Goal: Transaction & Acquisition: Book appointment/travel/reservation

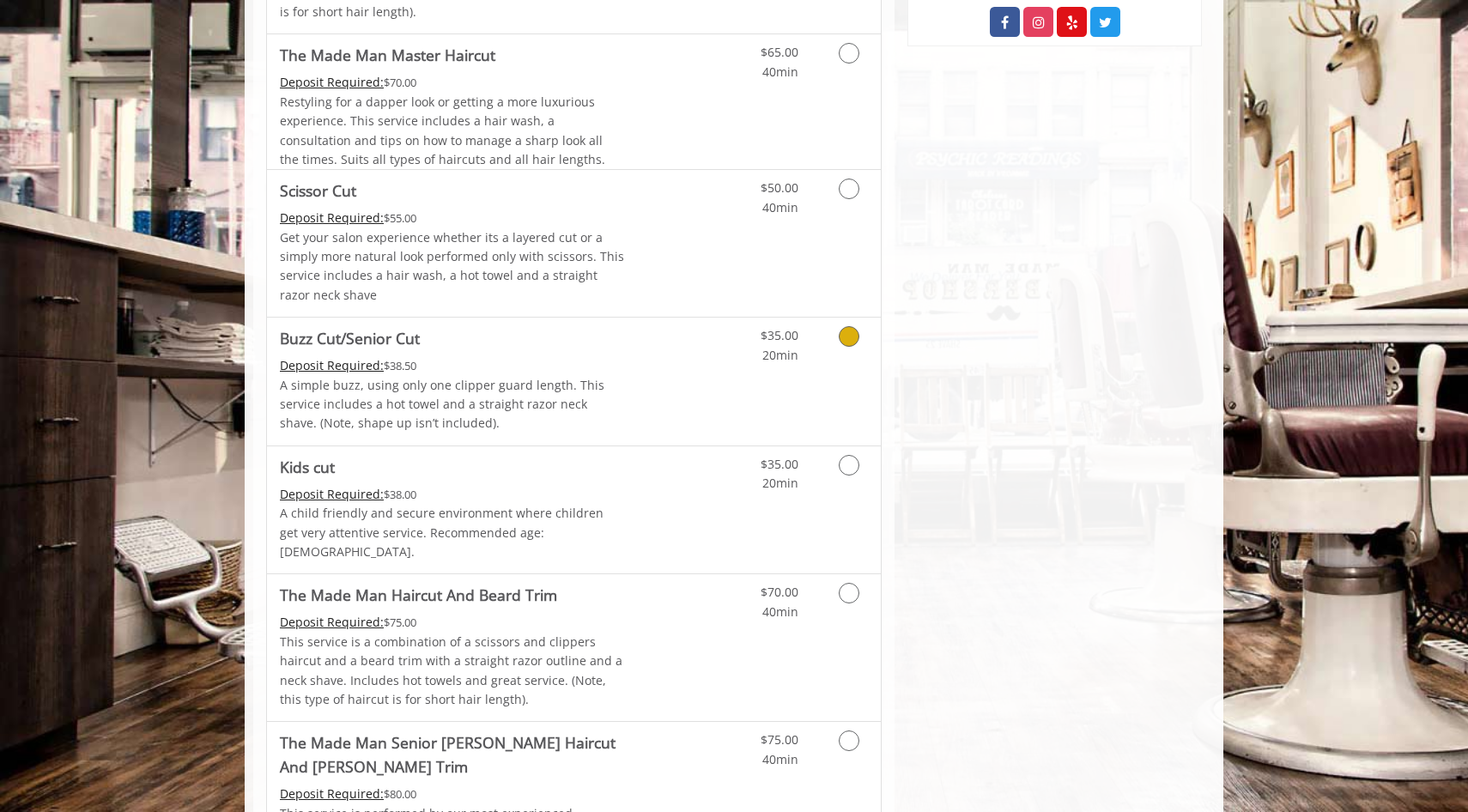
scroll to position [1134, 0]
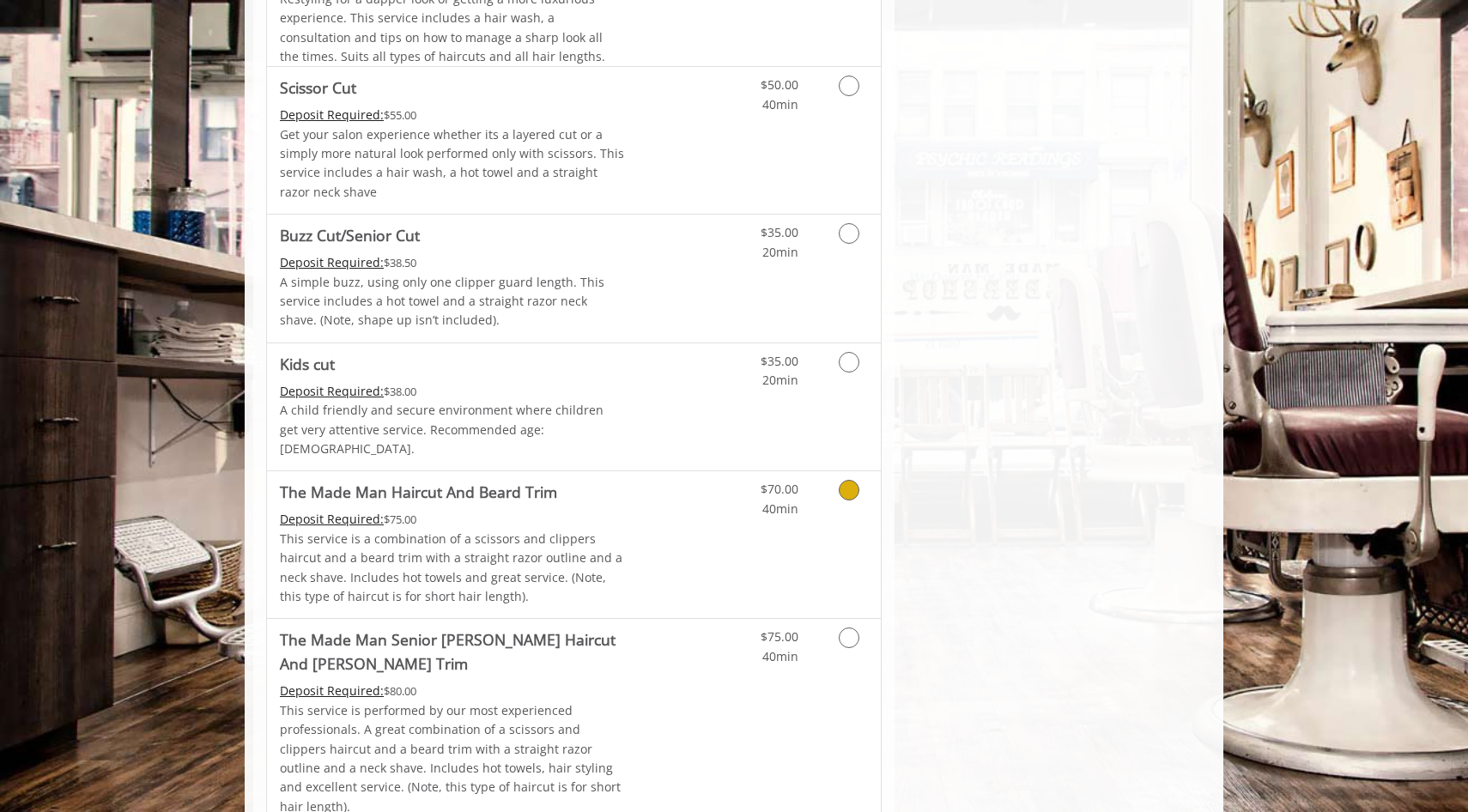
click at [728, 516] on div "$70.00 40min" at bounding box center [804, 544] width 154 height 146
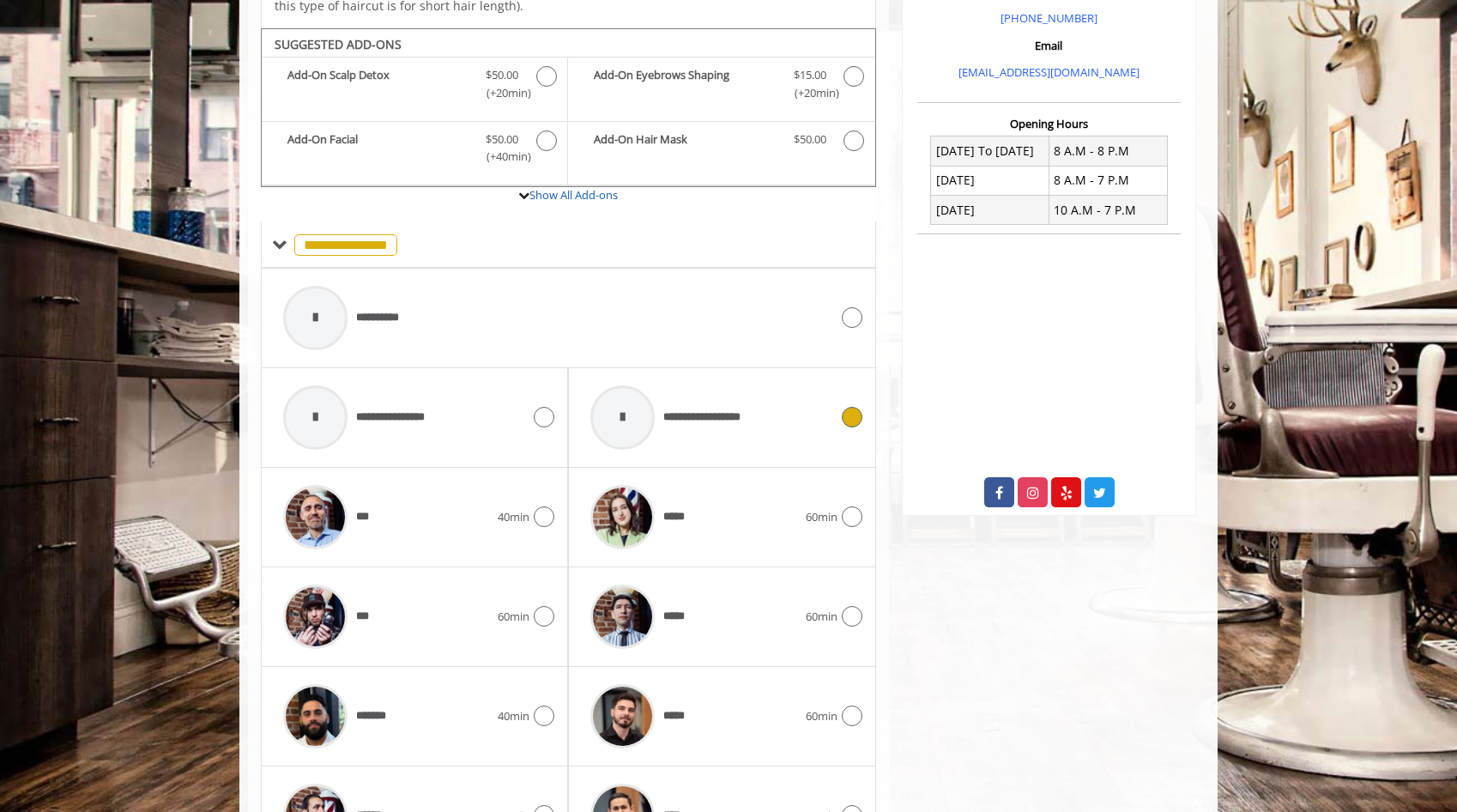
scroll to position [588, 0]
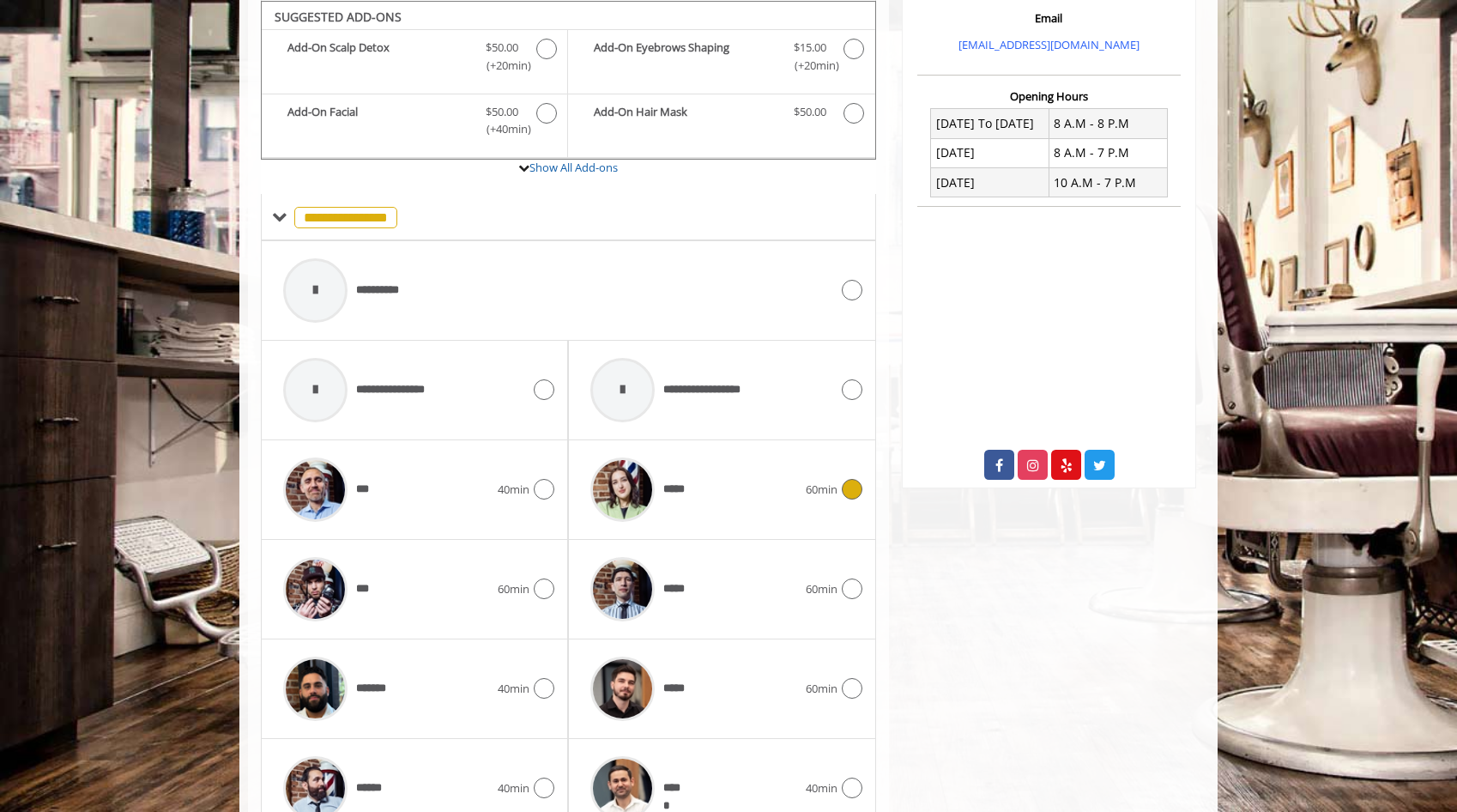
click at [728, 516] on div "*****" at bounding box center [693, 489] width 223 height 81
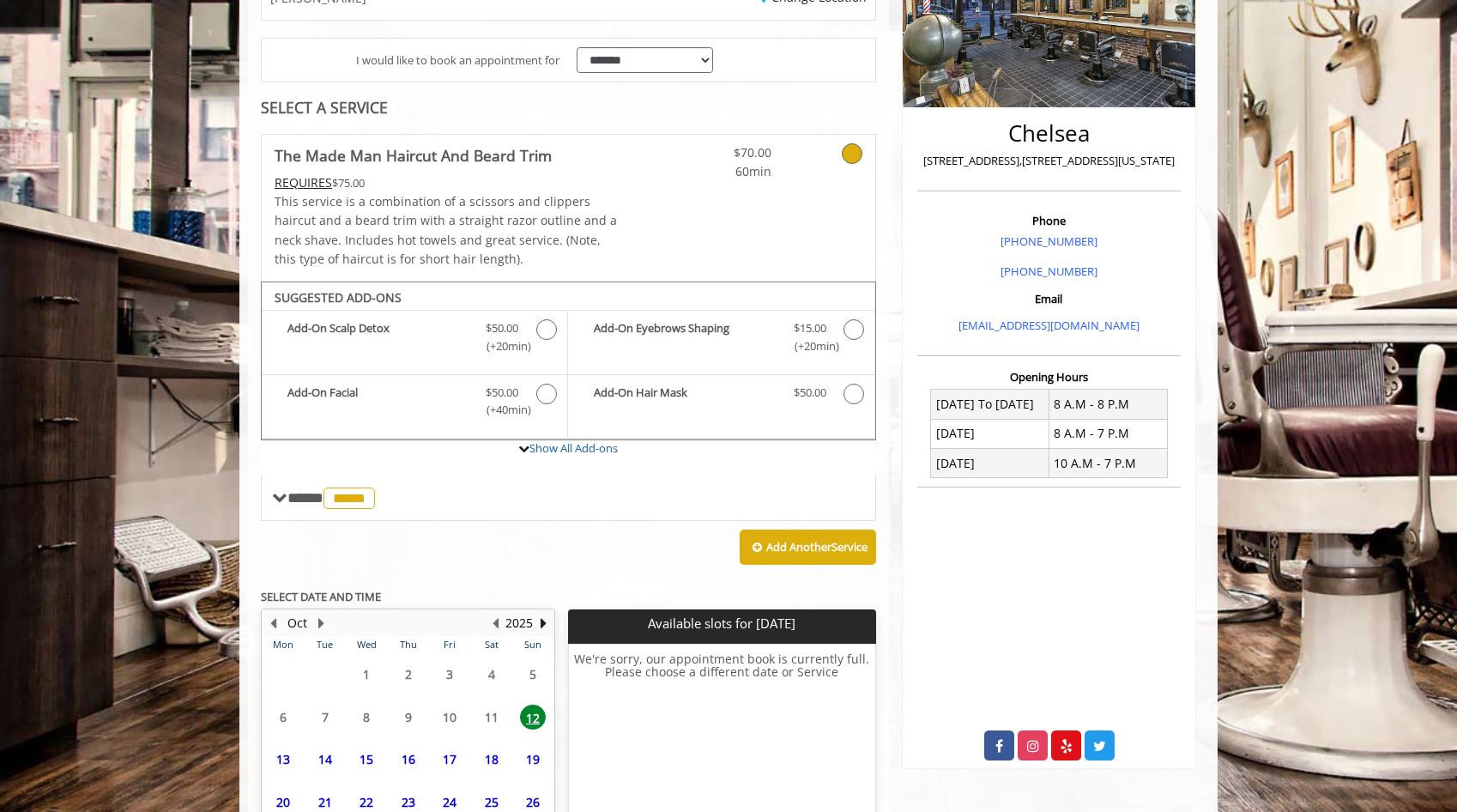
scroll to position [456, 0]
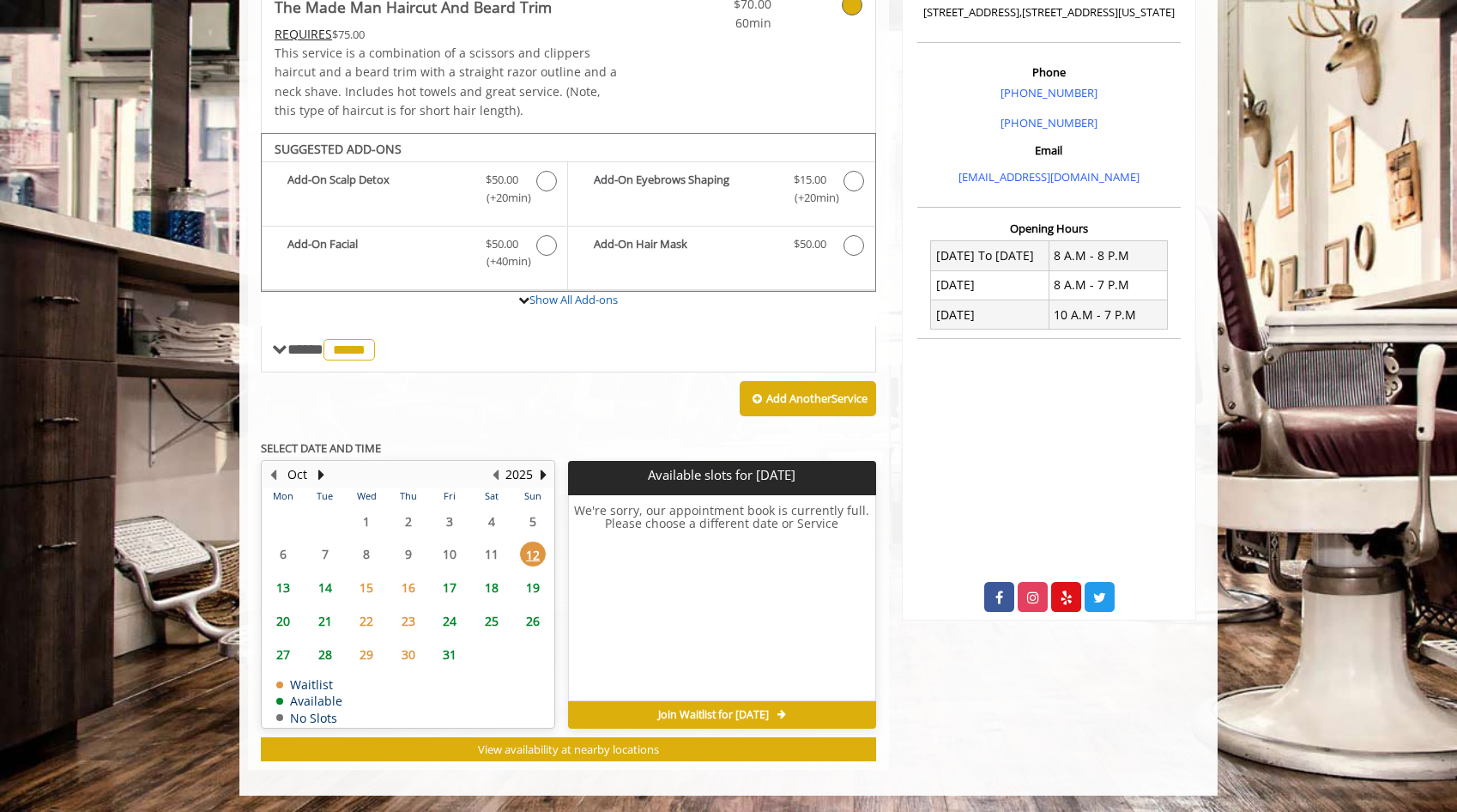
click at [275, 583] on span "13" at bounding box center [283, 588] width 26 height 25
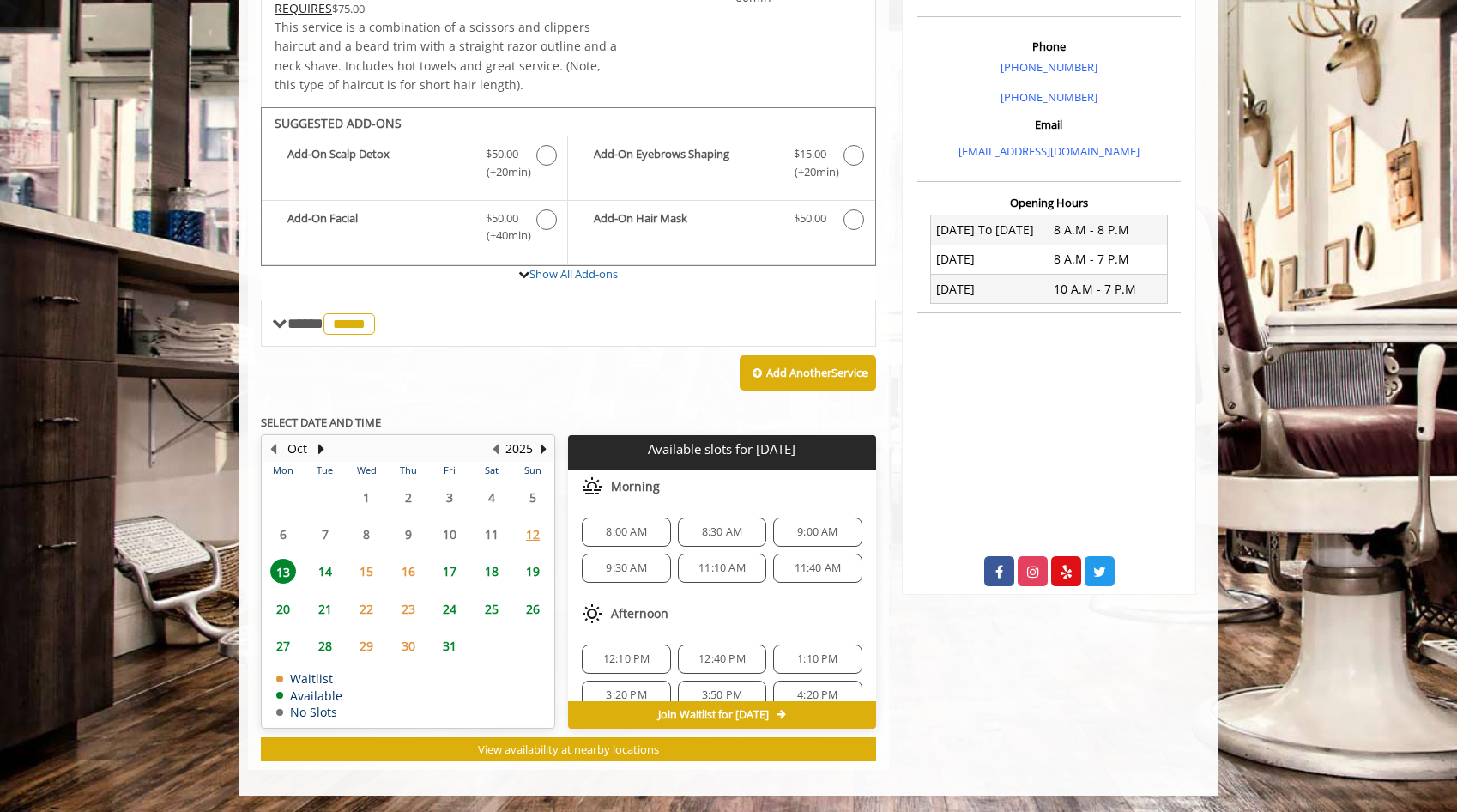
scroll to position [21, 0]
click at [696, 555] on div "11:10 AM" at bounding box center [722, 548] width 88 height 29
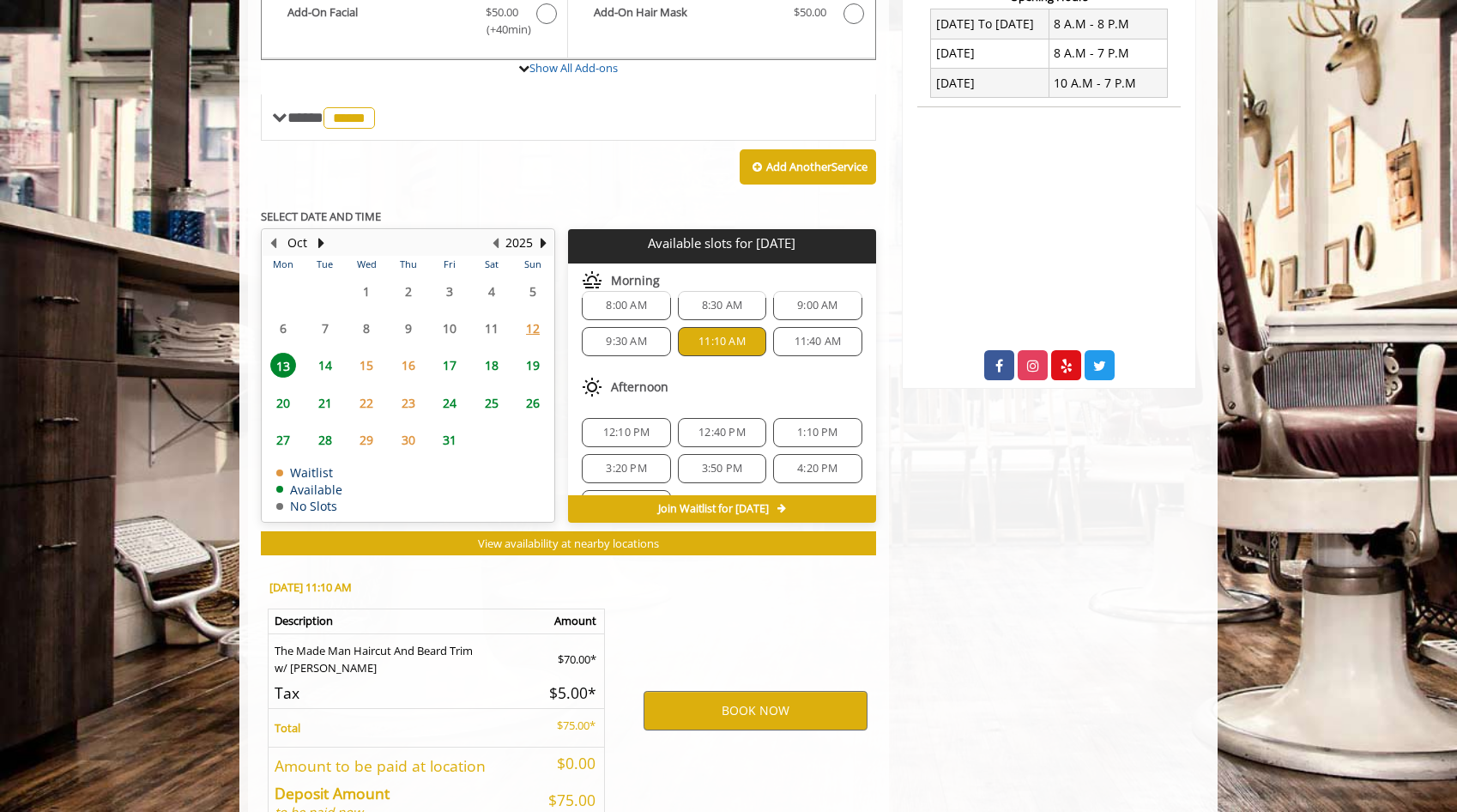
scroll to position [792, 0]
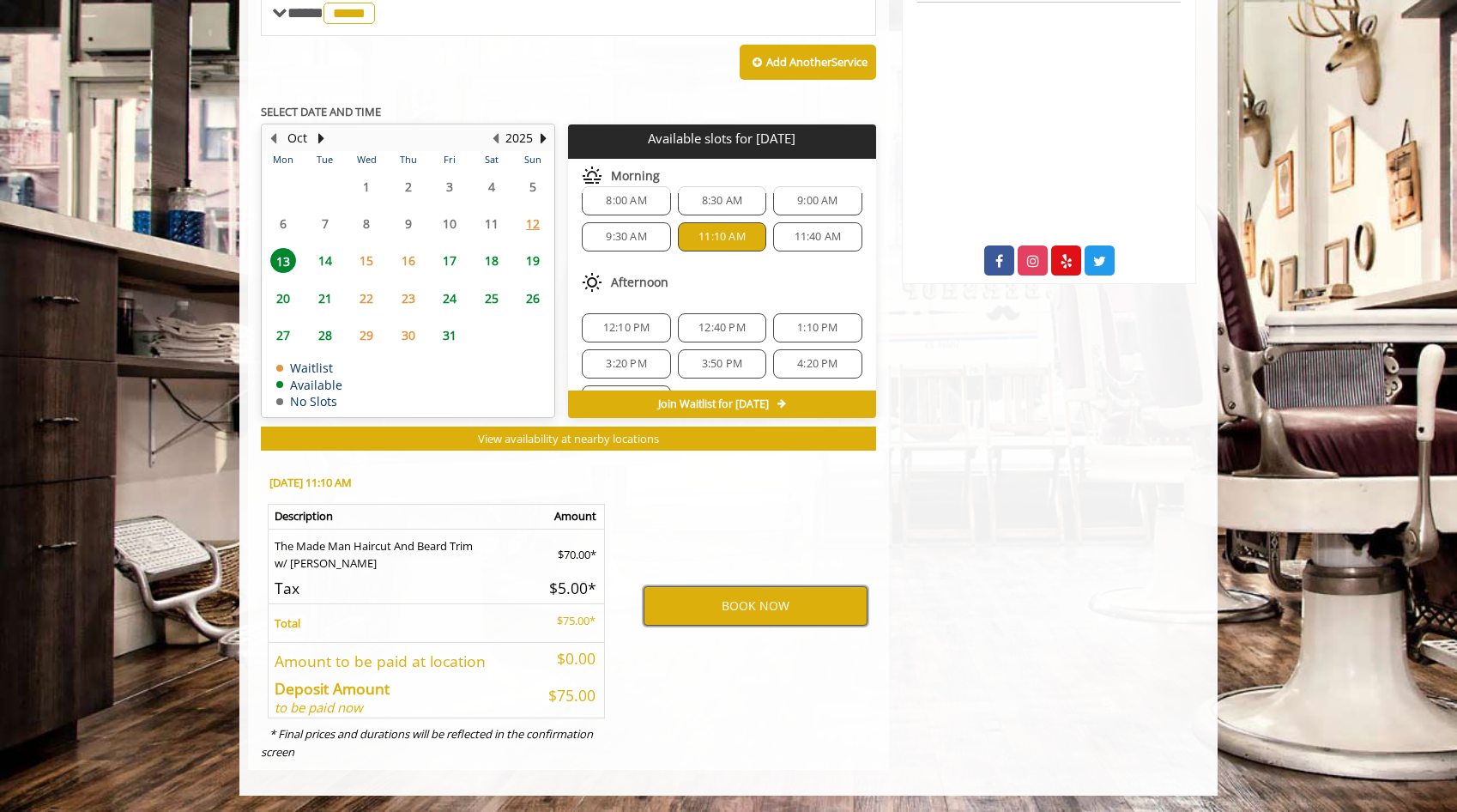
click at [698, 613] on button "BOOK NOW" at bounding box center [756, 606] width 224 height 39
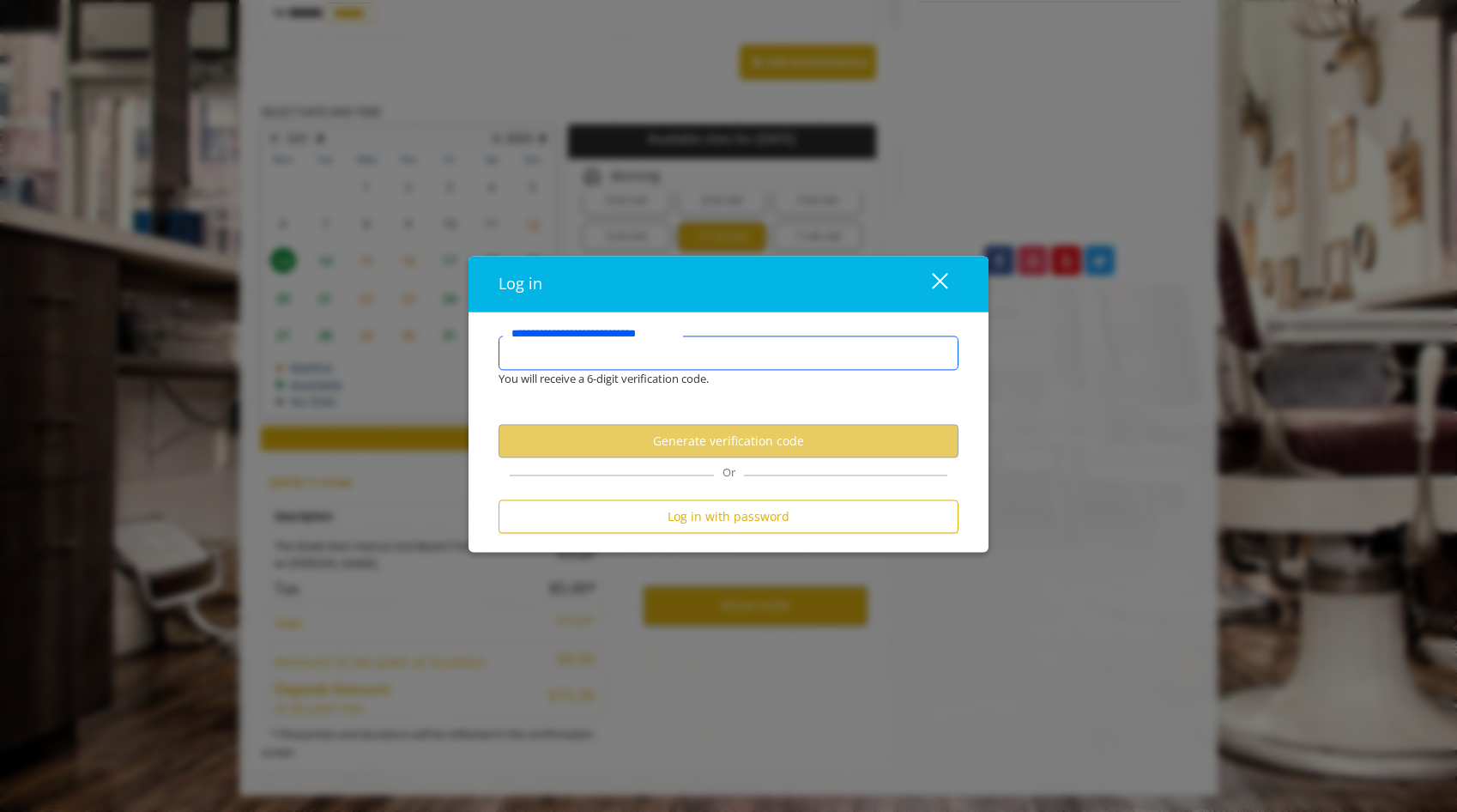
click at [742, 355] on input "**********" at bounding box center [728, 354] width 460 height 34
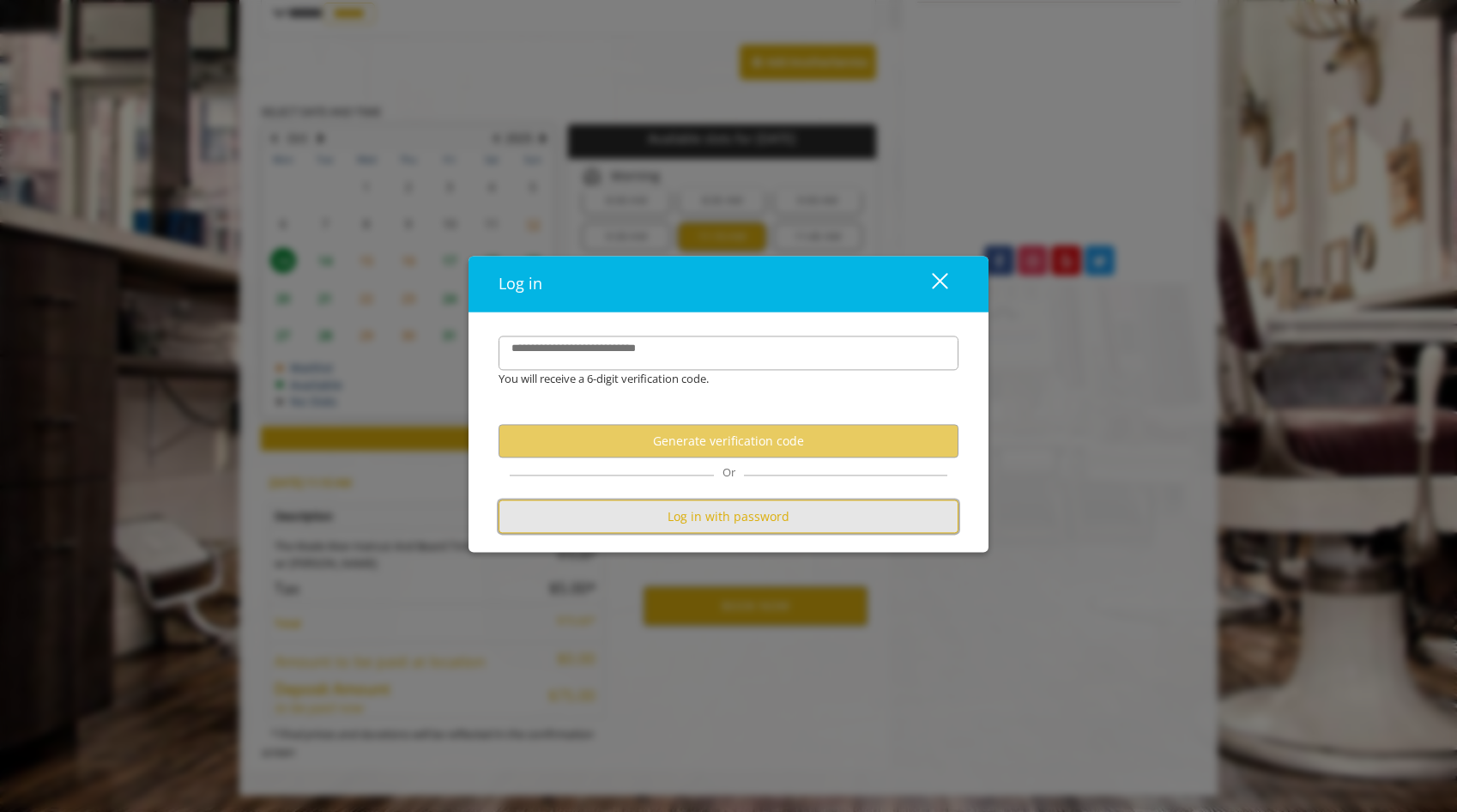
click at [743, 520] on button "Log in with password" at bounding box center [728, 516] width 460 height 33
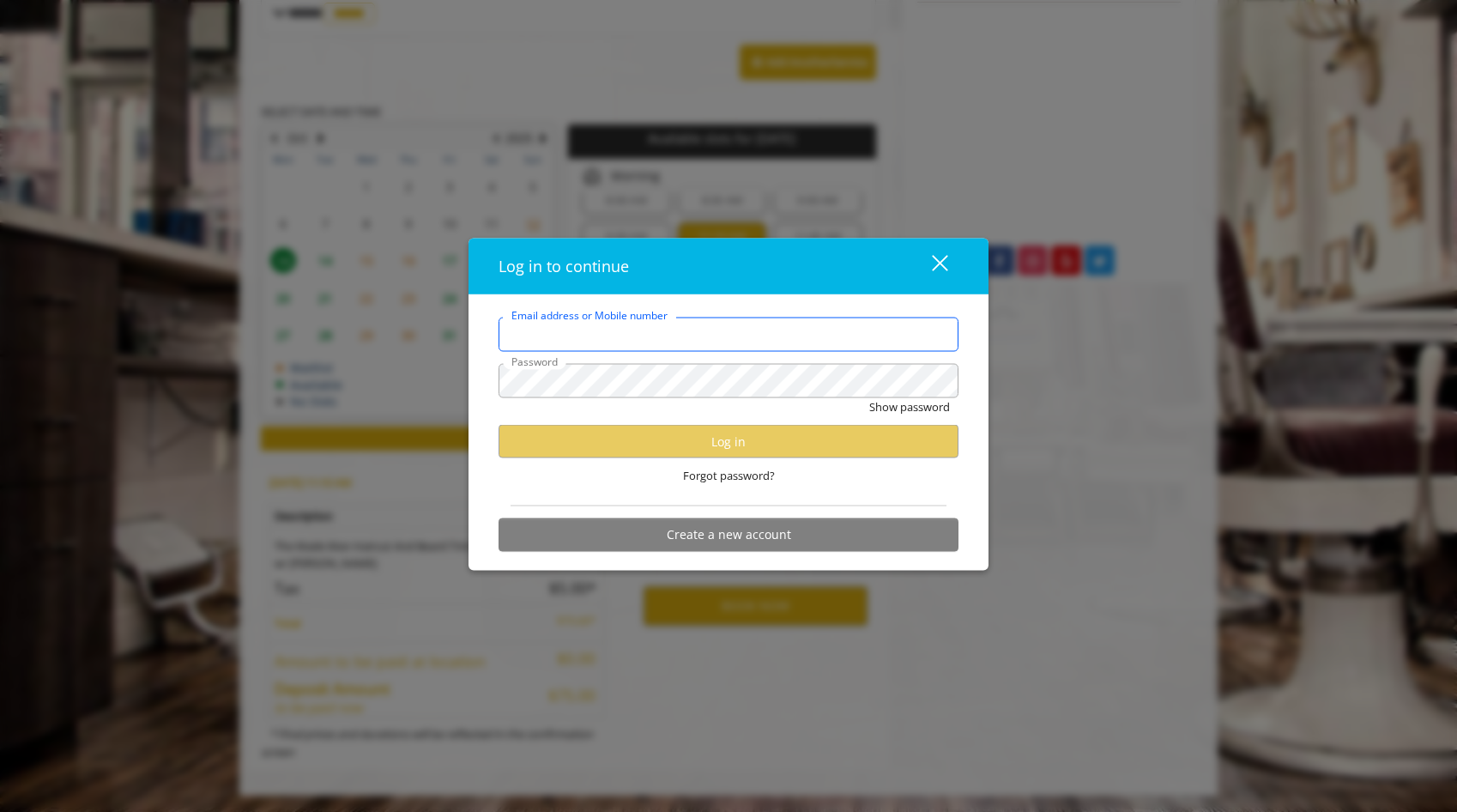
scroll to position [0, 0]
click at [703, 330] on input "Email address or Mobile number" at bounding box center [728, 334] width 460 height 34
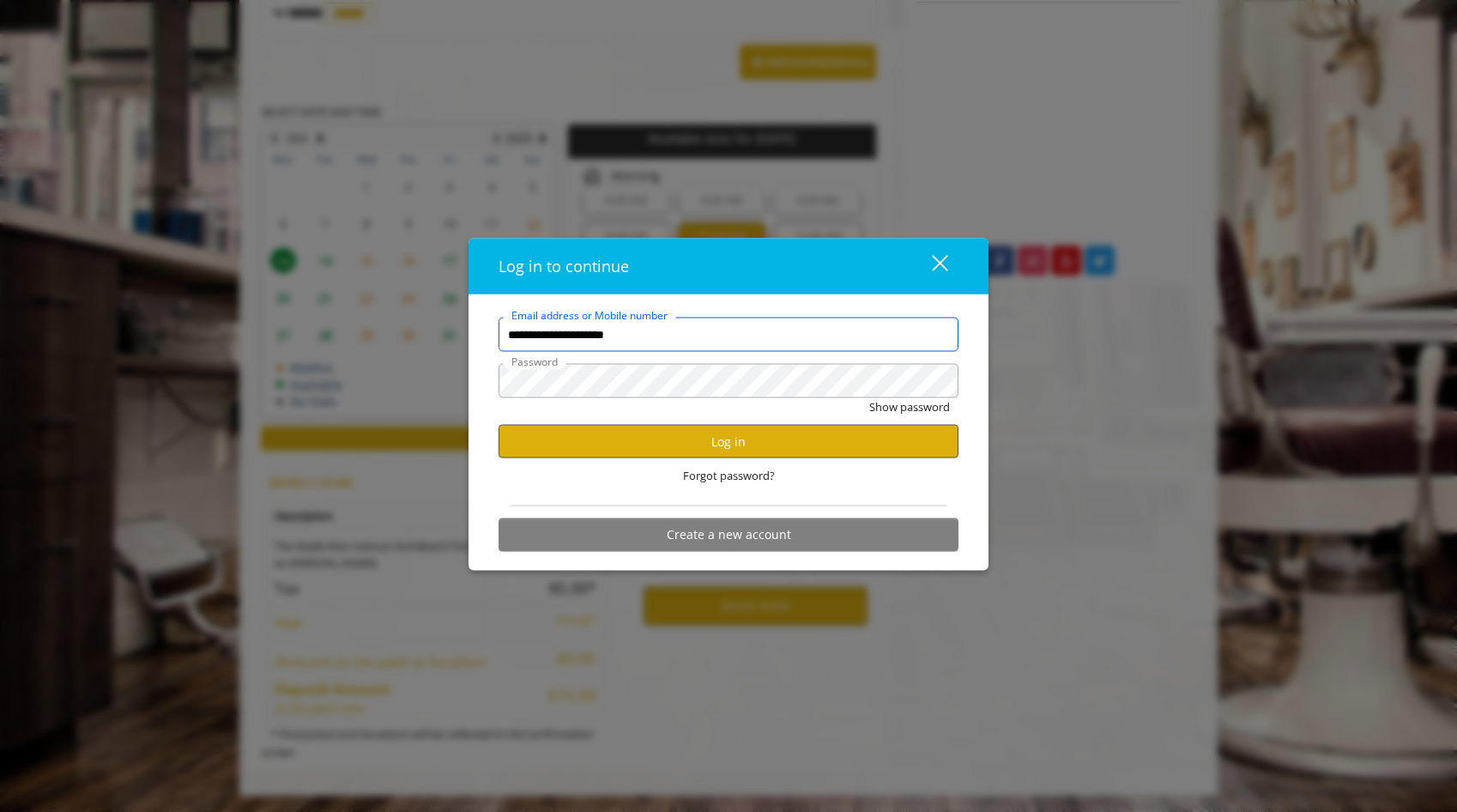
type input "**********"
click at [743, 448] on button "Log in" at bounding box center [728, 441] width 460 height 33
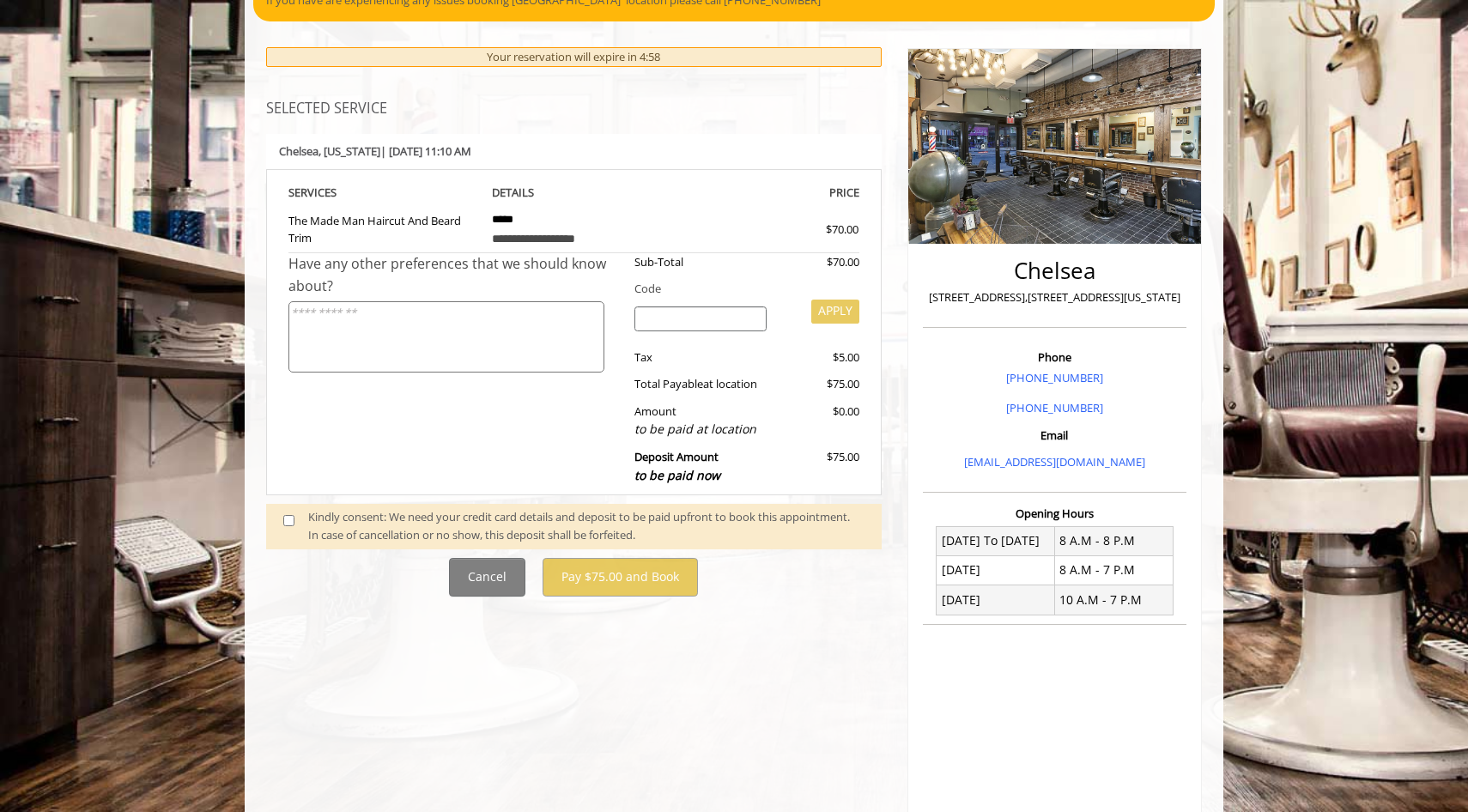
scroll to position [198, 0]
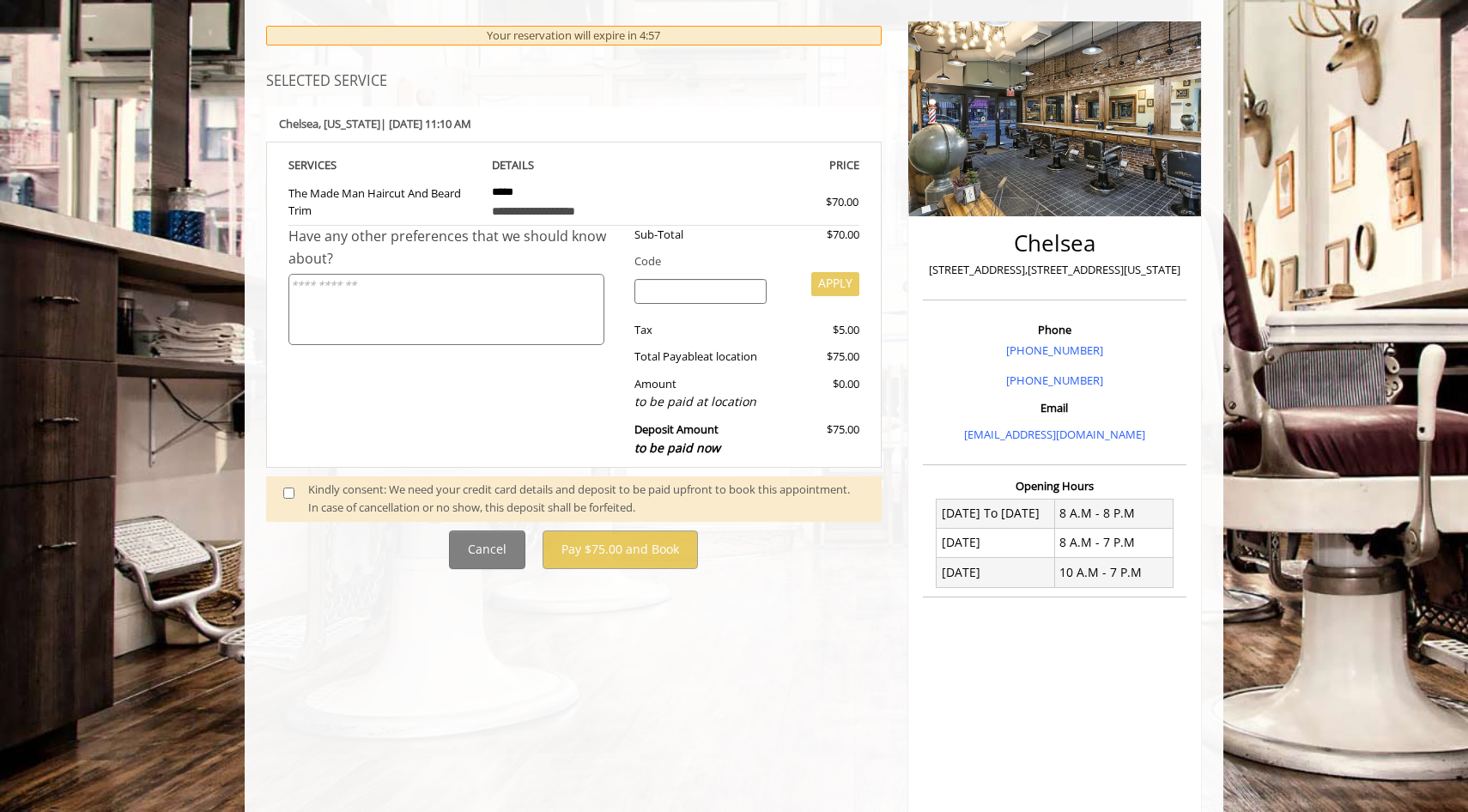
click at [577, 508] on div "Kindly consent: We need your credit card details and deposit to be paid upfront…" at bounding box center [586, 498] width 557 height 36
click at [572, 494] on div "Kindly consent: We need your credit card details and deposit to be paid upfront…" at bounding box center [586, 498] width 557 height 36
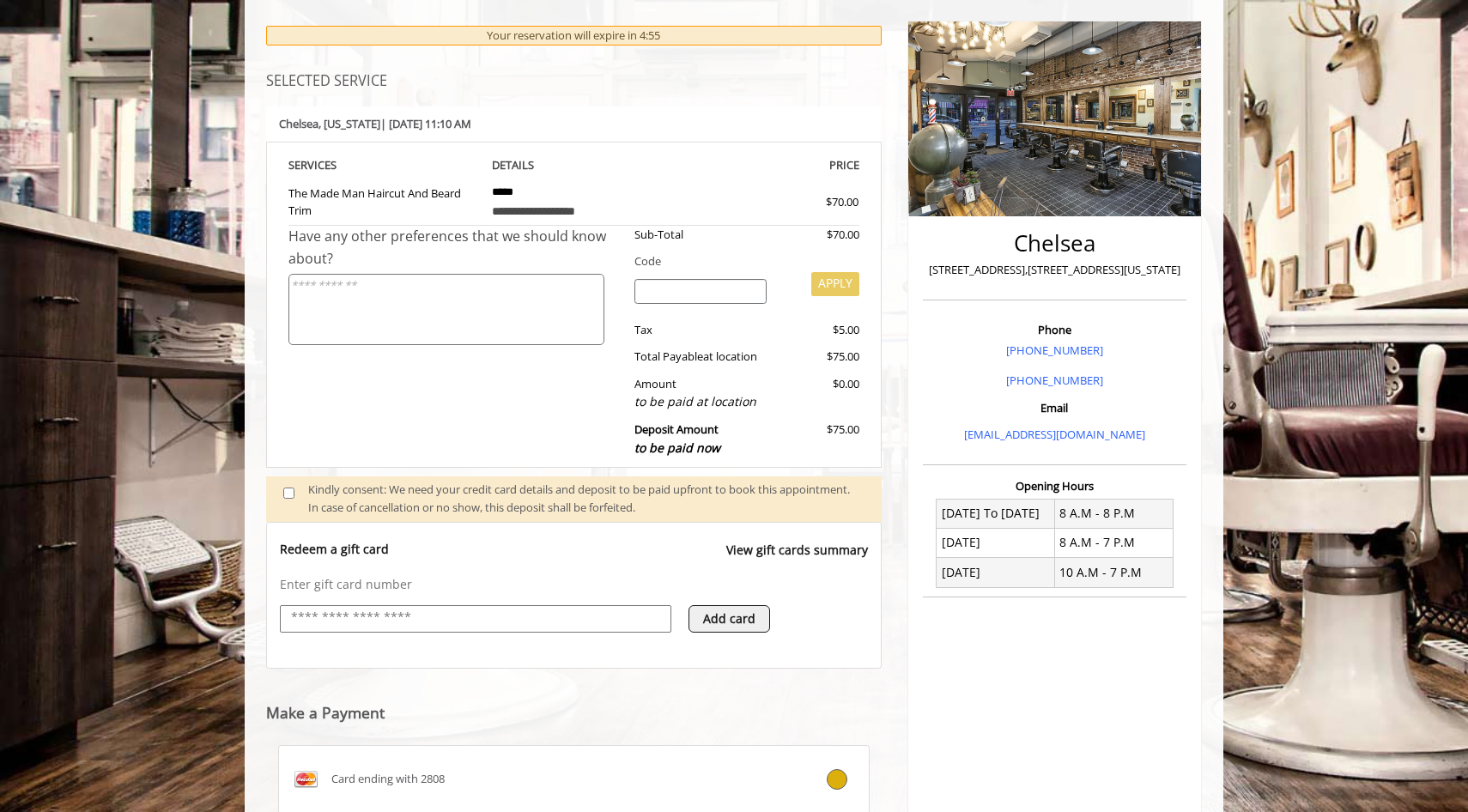
scroll to position [230, 0]
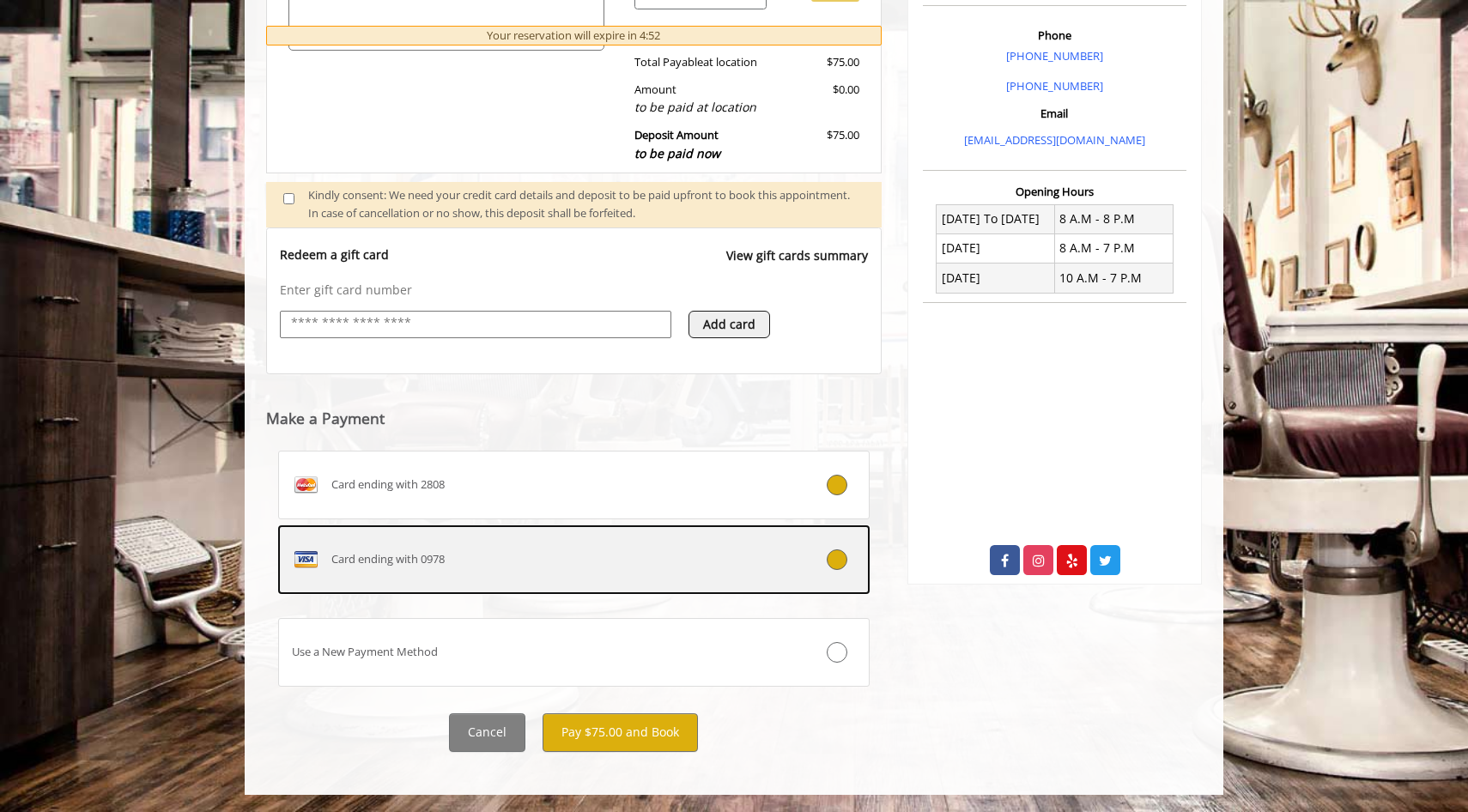
click at [722, 541] on label "Card ending with 0978" at bounding box center [574, 559] width 591 height 69
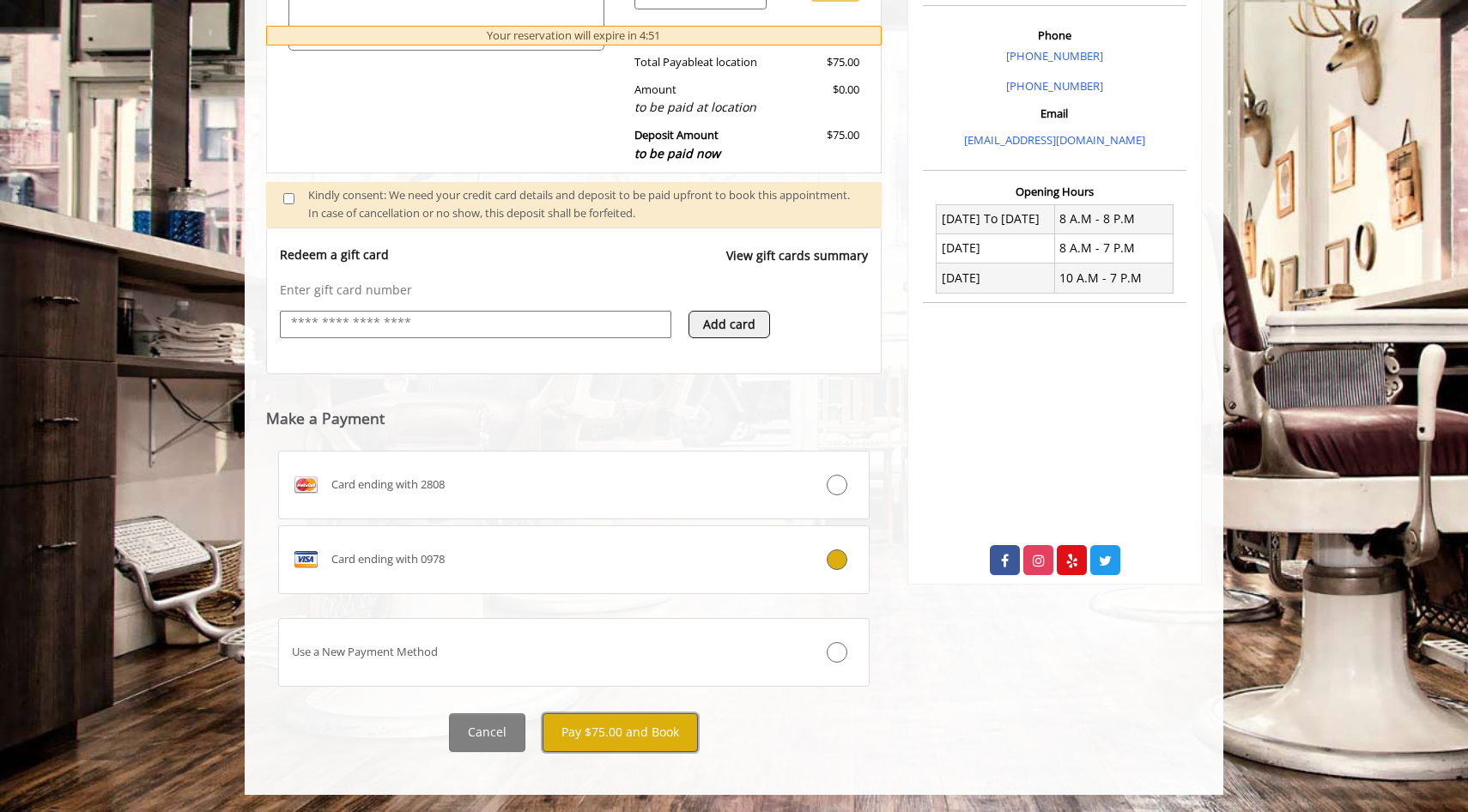
click at [672, 726] on button "Pay $75.00 and Book" at bounding box center [620, 732] width 155 height 38
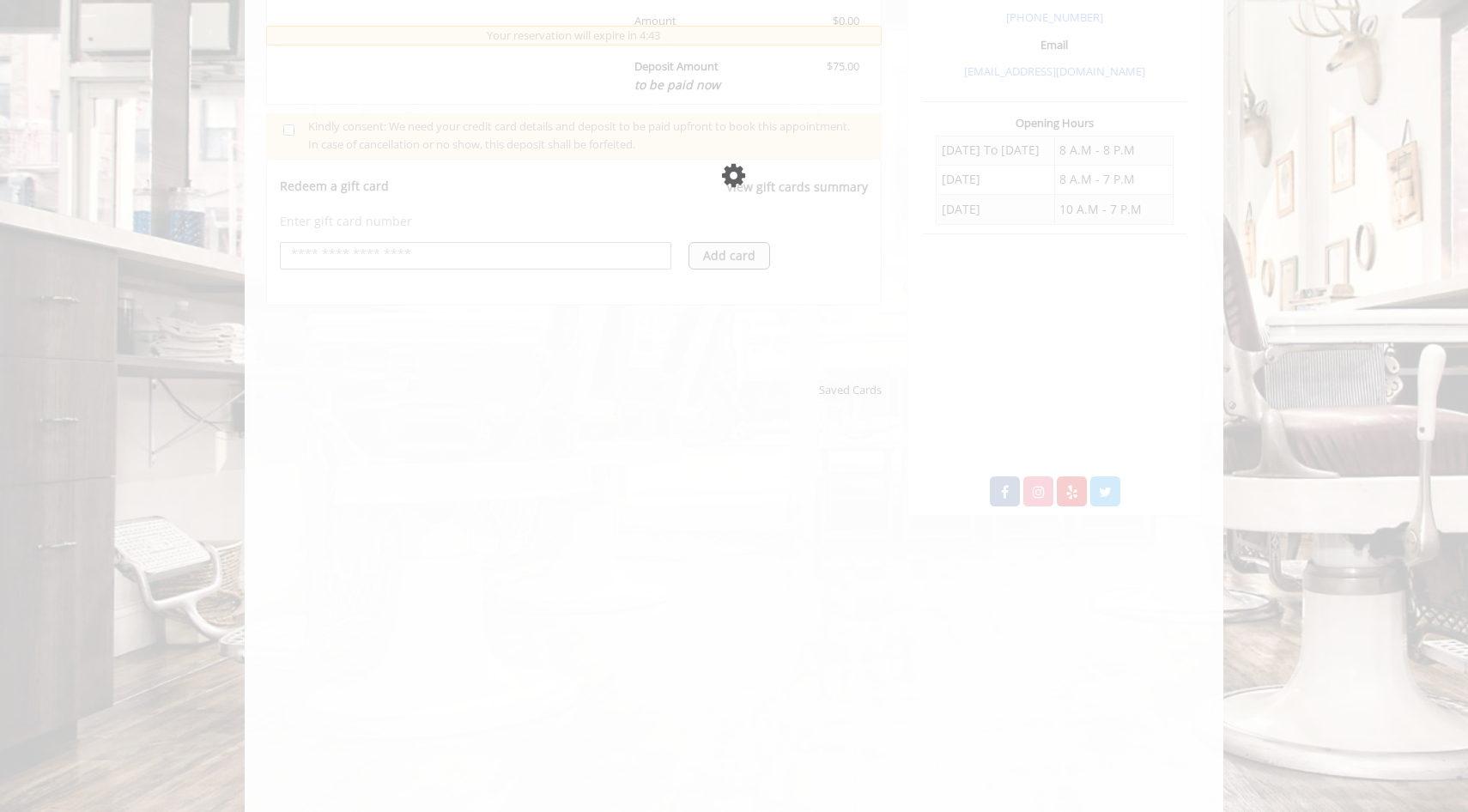
scroll to position [570, 0]
